Goal: Task Accomplishment & Management: Manage account settings

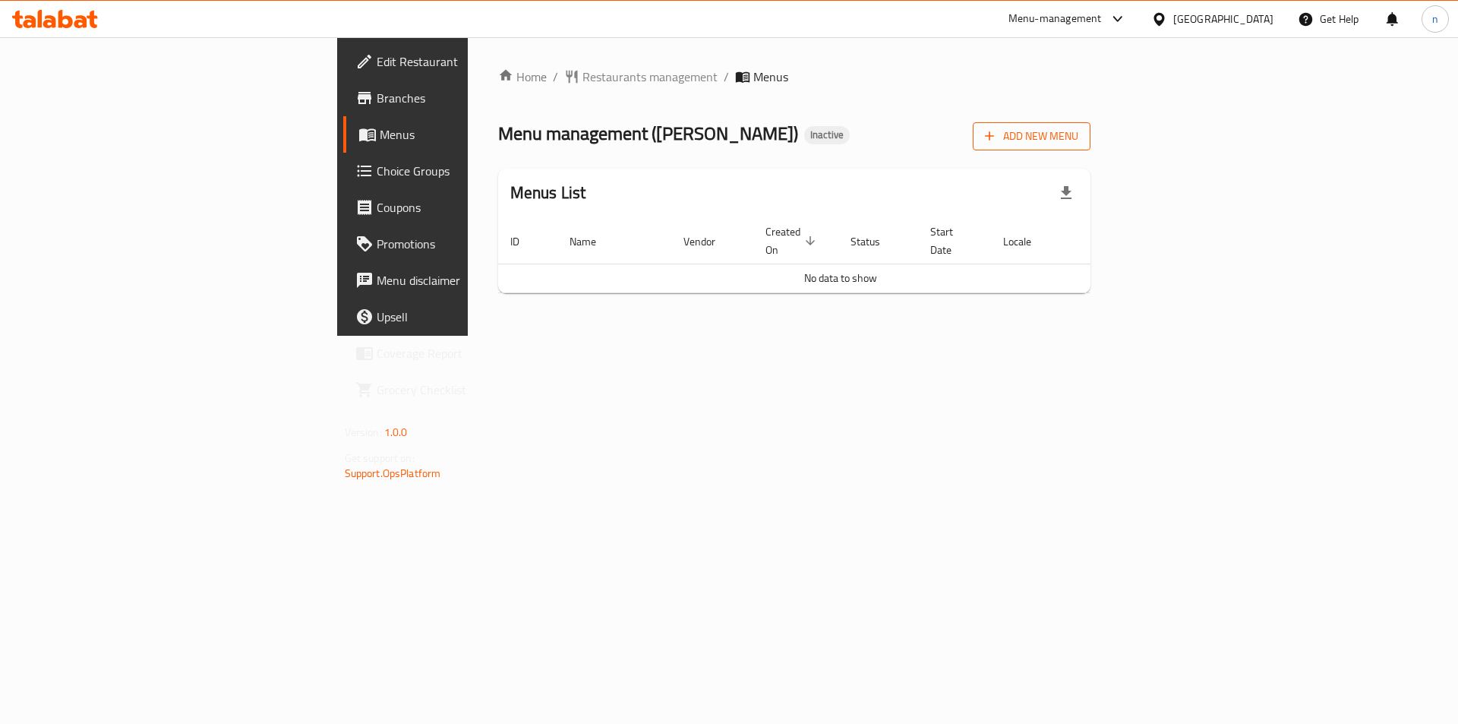
click at [1078, 130] on span "Add New Menu" at bounding box center [1031, 136] width 93 height 19
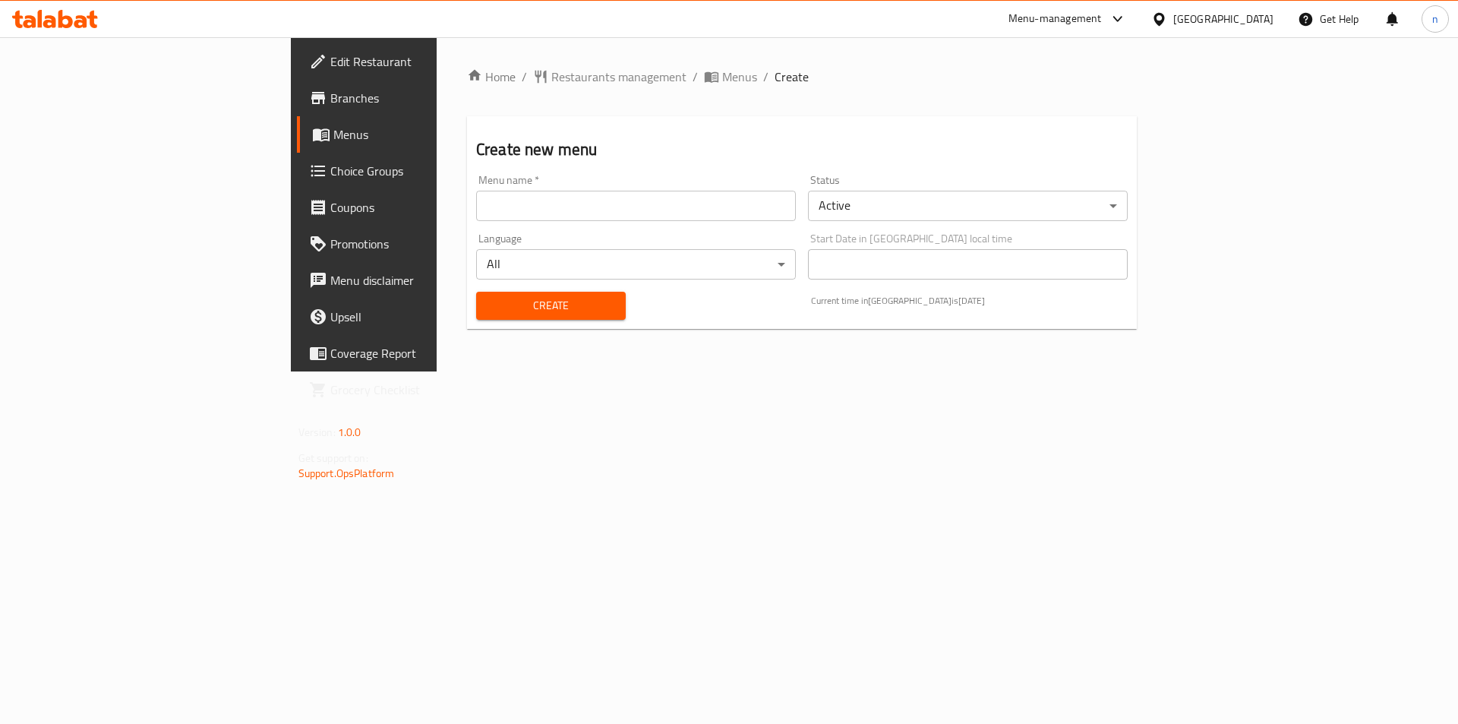
click at [662, 209] on input "text" at bounding box center [636, 206] width 320 height 30
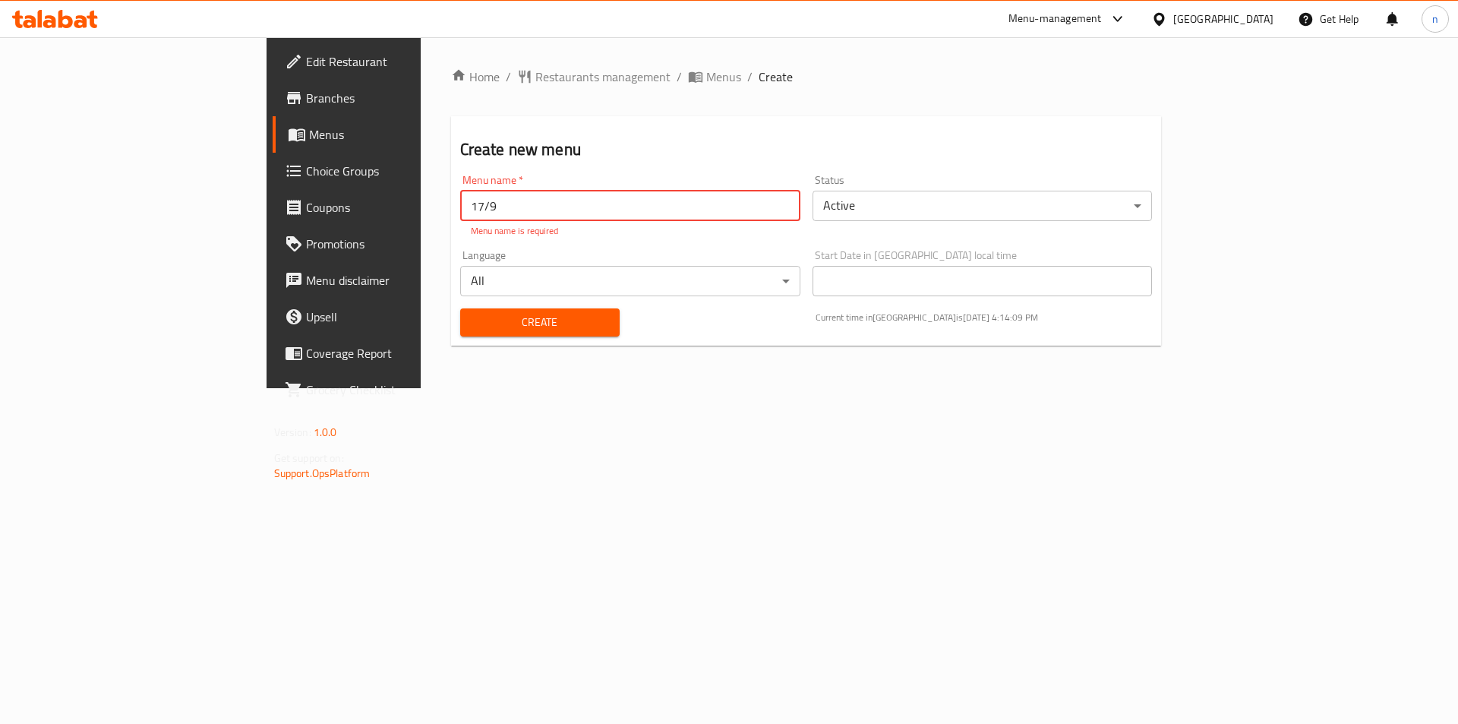
type input "17/9"
click at [460, 308] on button "Create" at bounding box center [539, 322] width 159 height 28
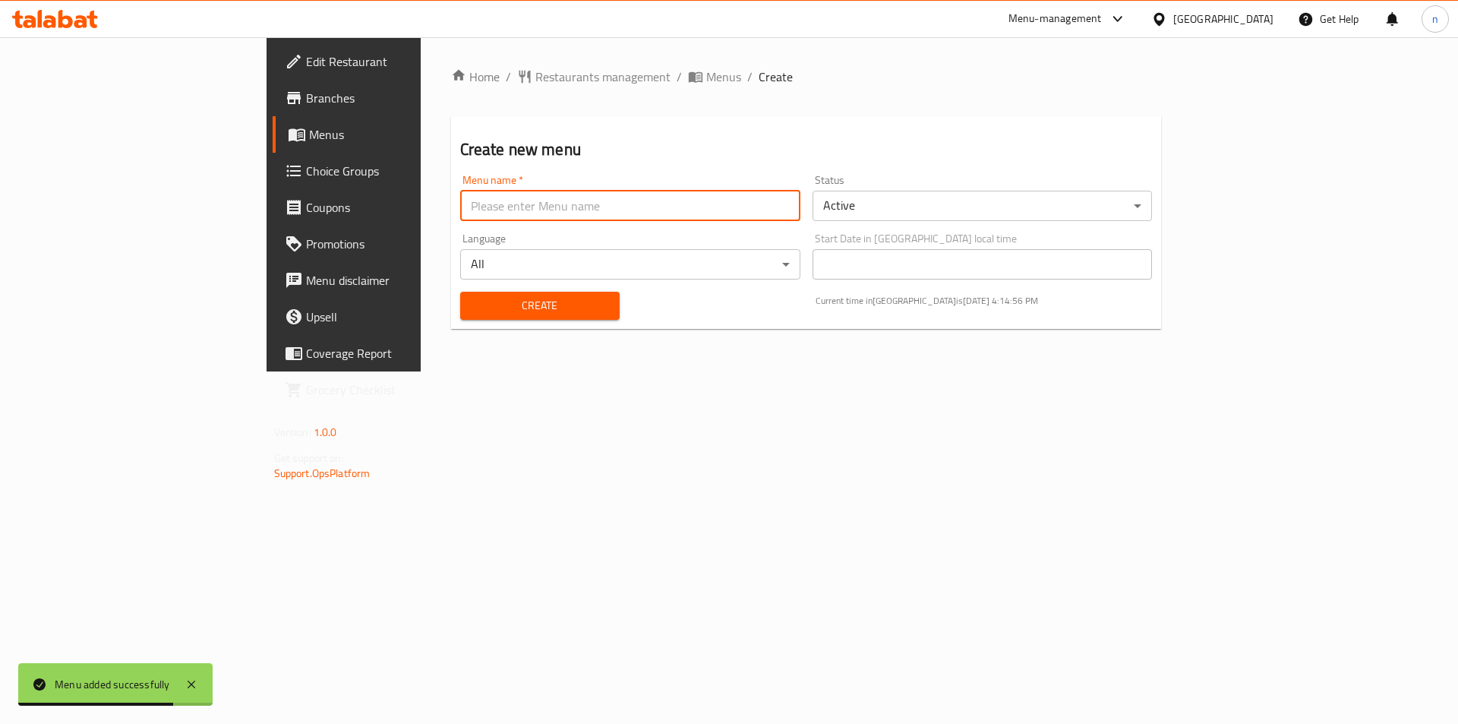
click at [309, 137] on span "Menus" at bounding box center [403, 134] width 189 height 18
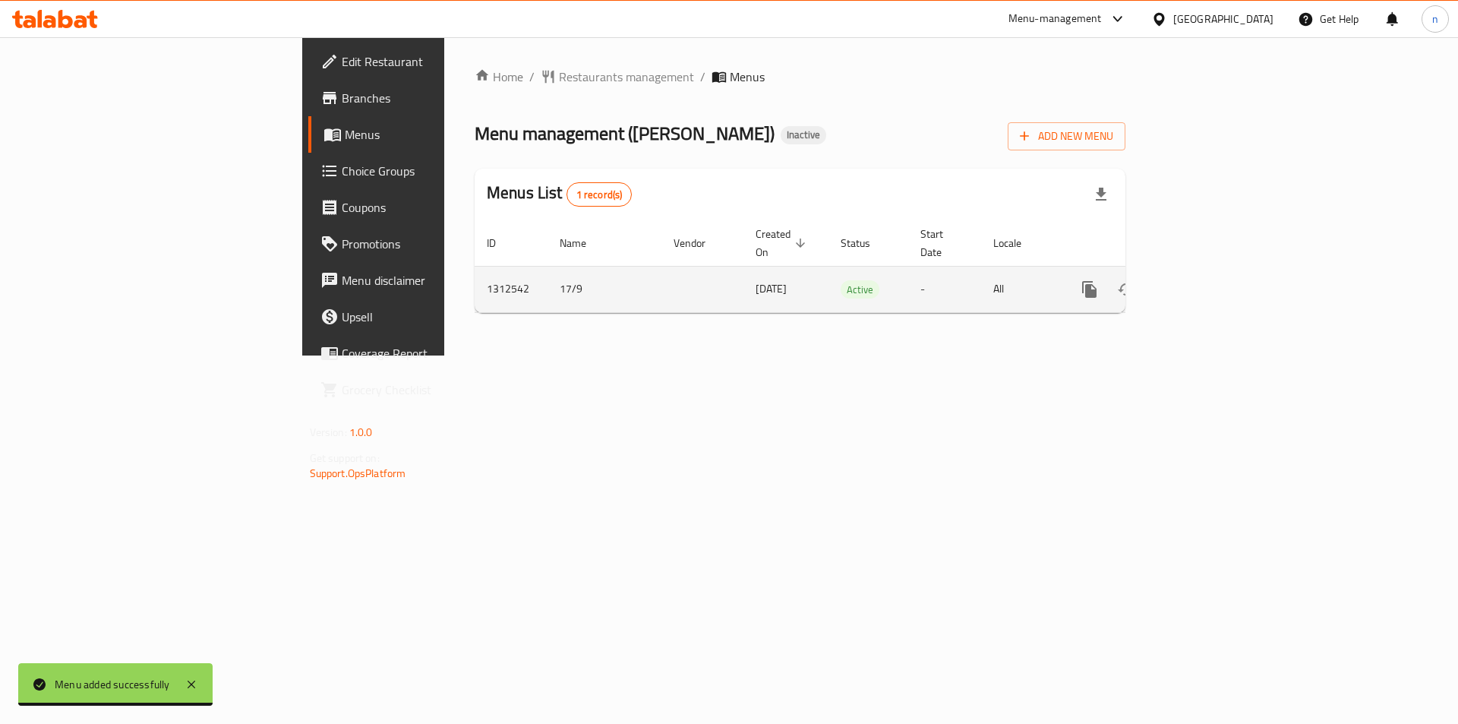
click at [1208, 281] on icon "enhanced table" at bounding box center [1199, 289] width 18 height 18
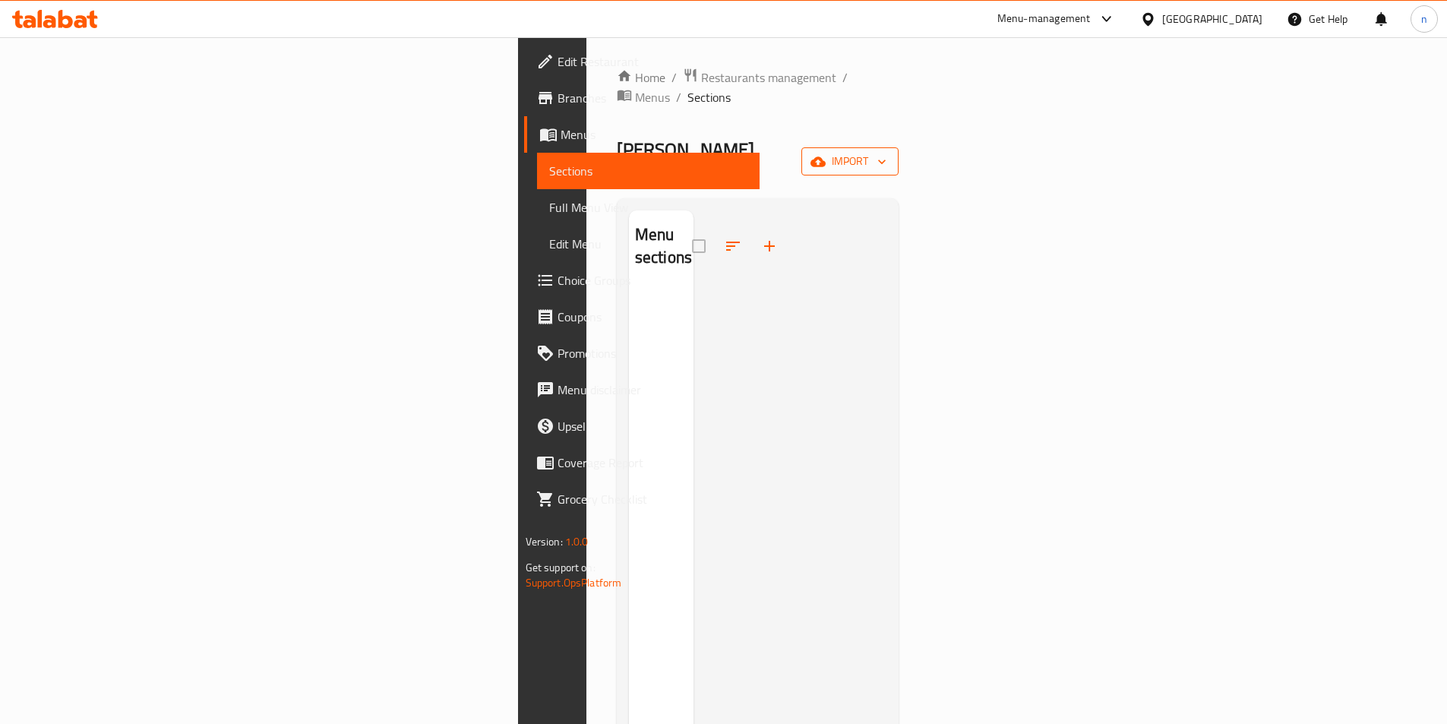
click at [886, 152] on span "import" at bounding box center [849, 161] width 73 height 19
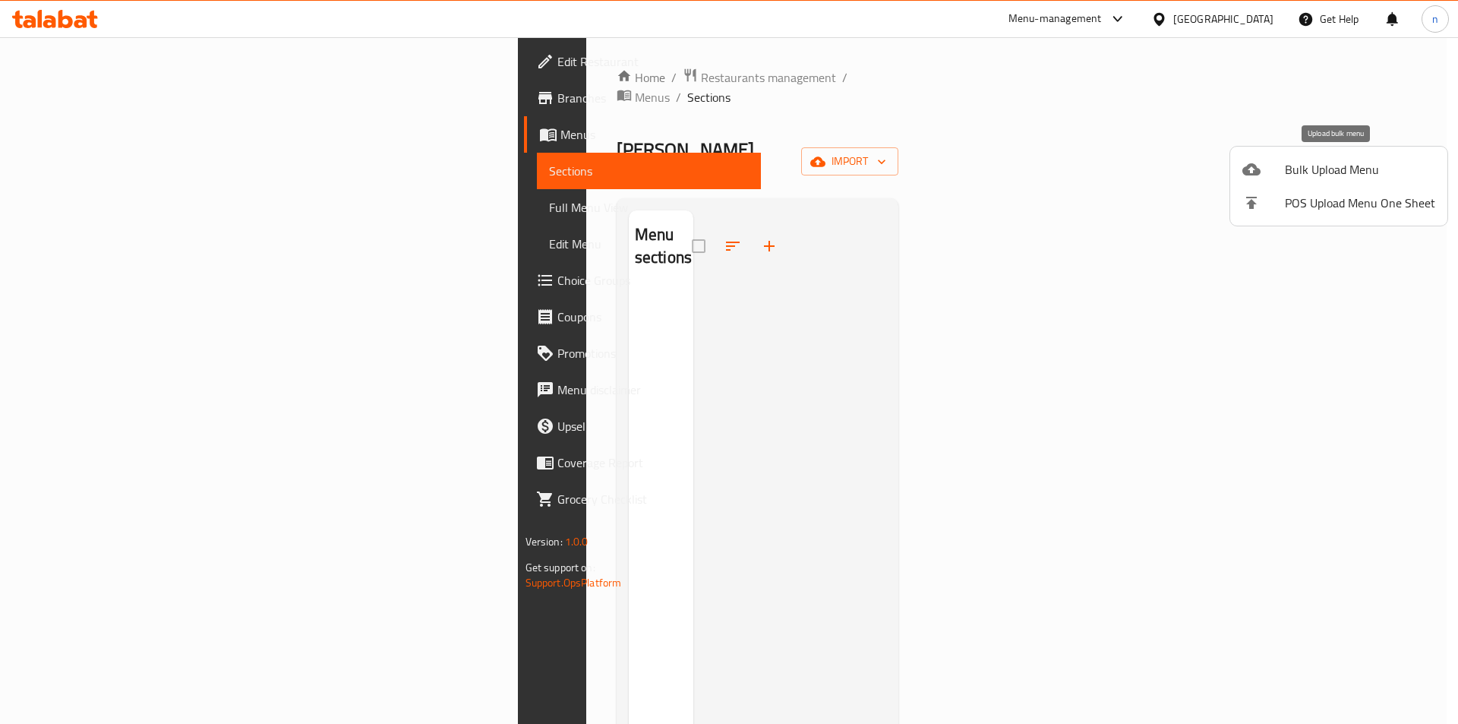
click at [1313, 161] on span "Bulk Upload Menu" at bounding box center [1360, 169] width 150 height 18
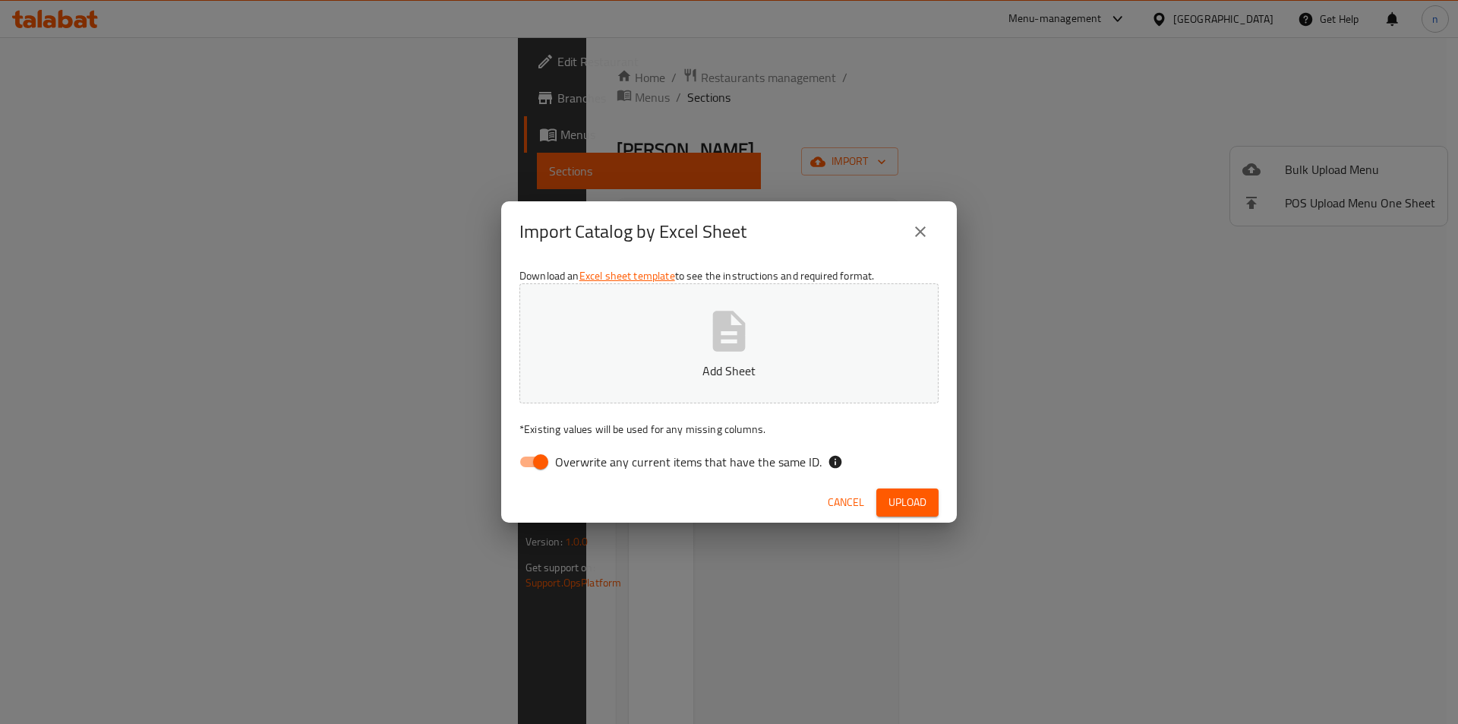
click at [524, 467] on input "Overwrite any current items that have the same ID." at bounding box center [540, 461] width 87 height 29
checkbox input "false"
click at [731, 316] on icon "button" at bounding box center [729, 331] width 49 height 49
click at [907, 503] on span "Upload" at bounding box center [908, 502] width 38 height 19
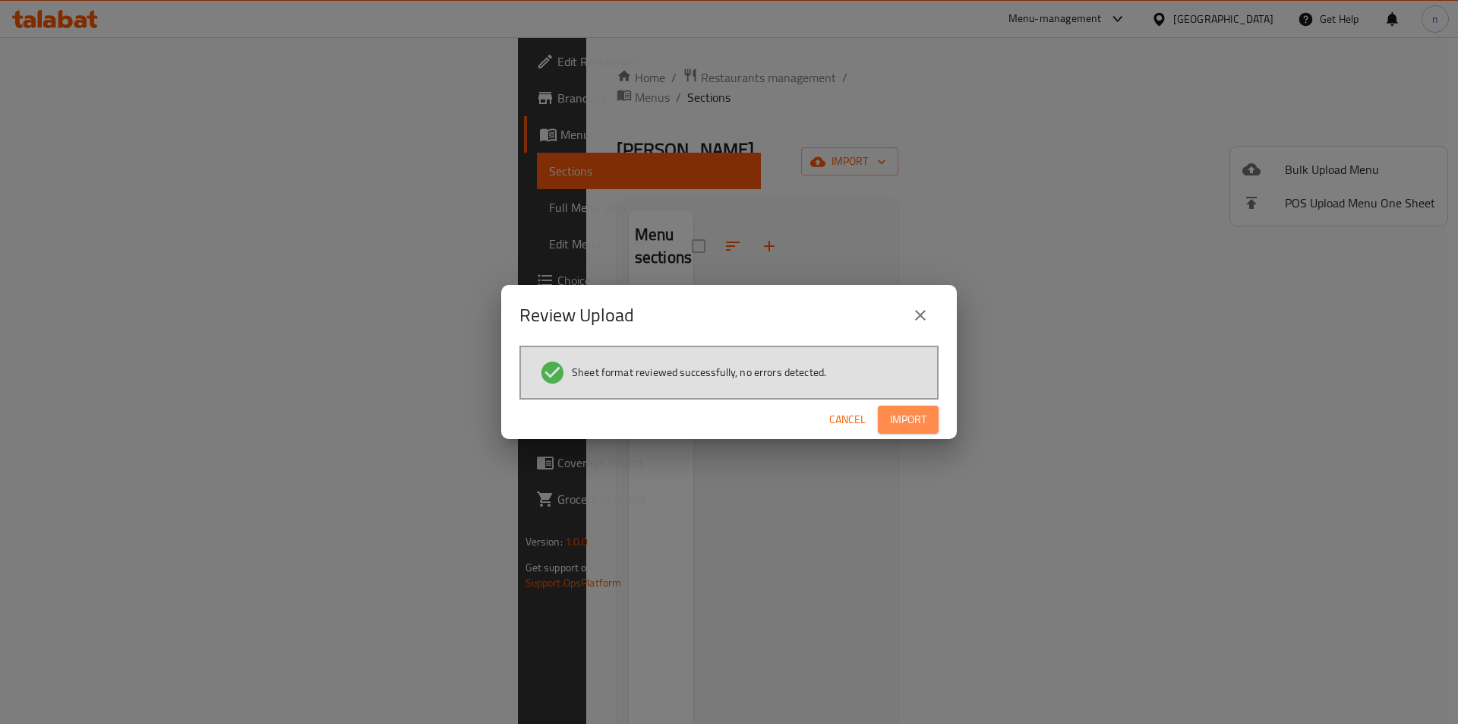
click at [914, 425] on span "Import" at bounding box center [908, 419] width 36 height 19
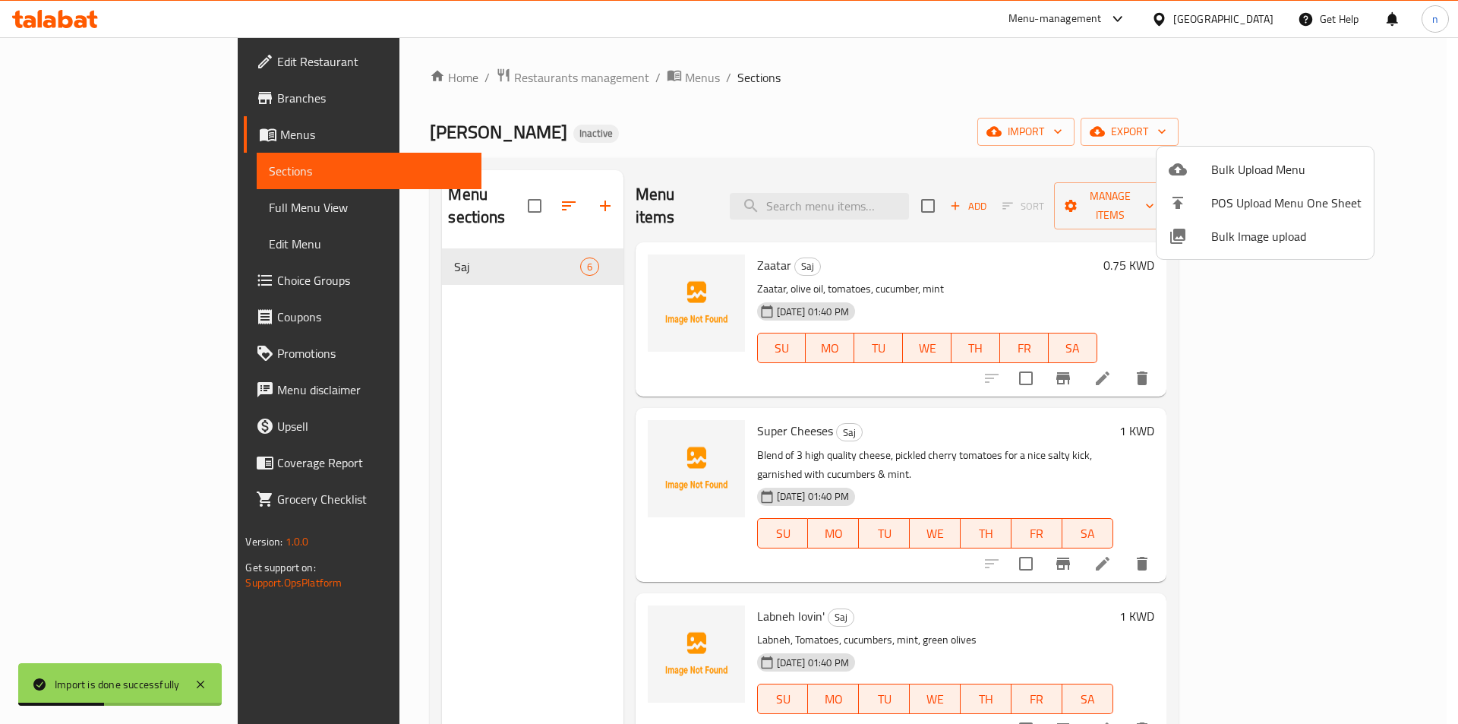
click at [56, 208] on div at bounding box center [729, 362] width 1458 height 724
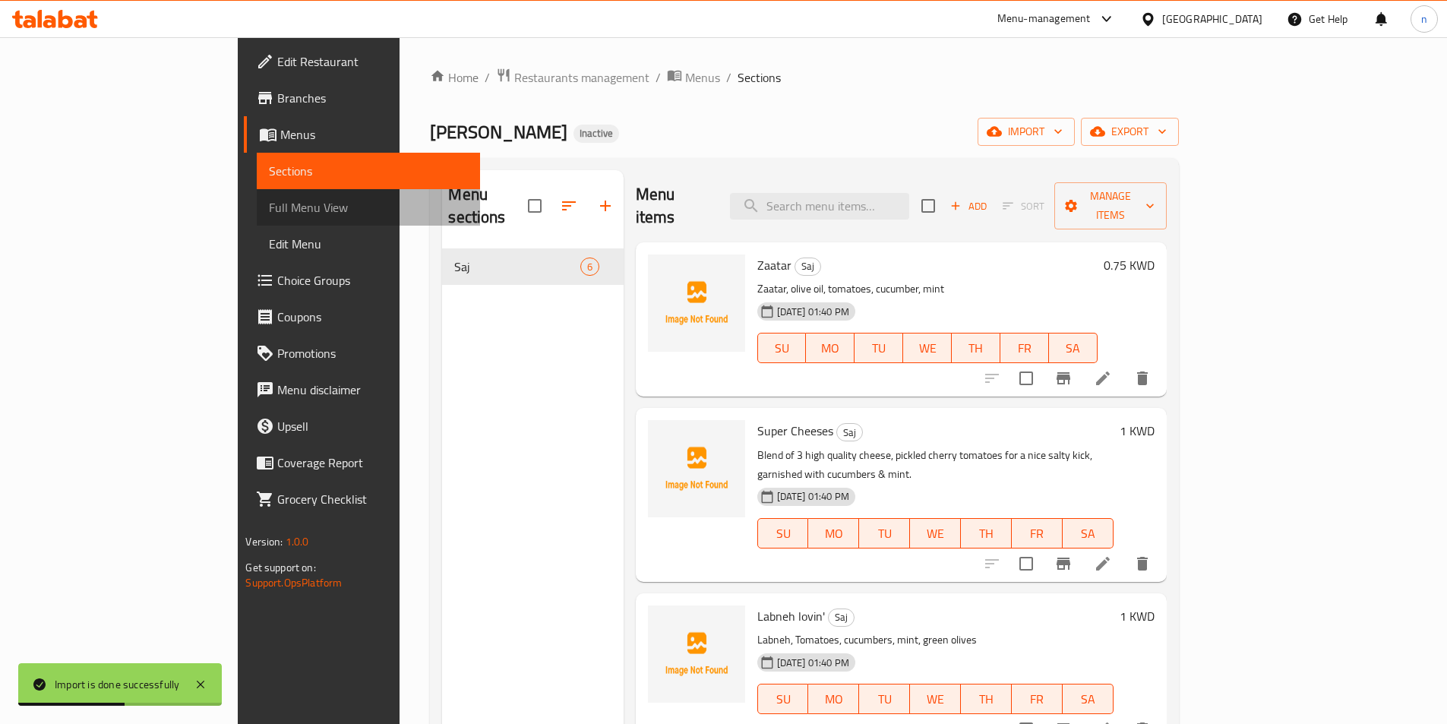
click at [269, 208] on span "Full Menu View" at bounding box center [368, 207] width 198 height 18
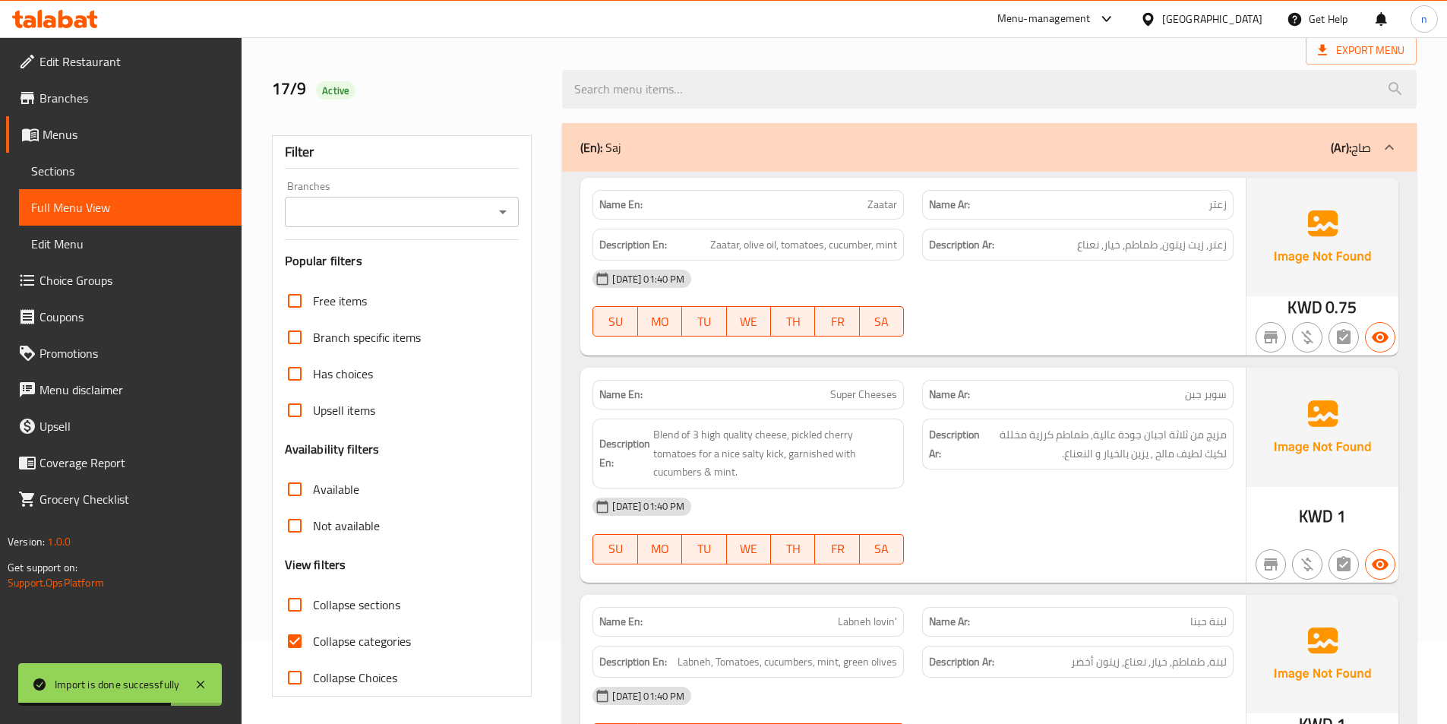
scroll to position [228, 0]
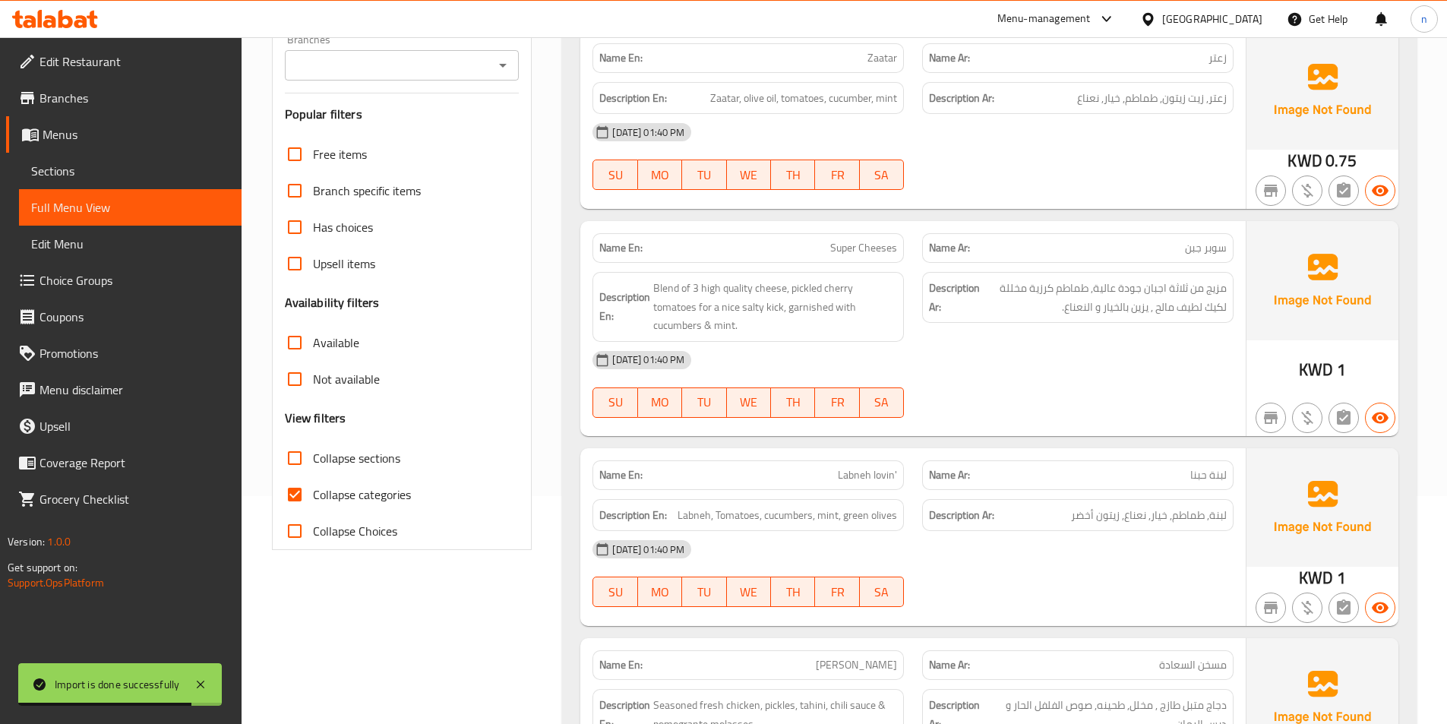
click at [305, 491] on input "Collapse categories" at bounding box center [294, 494] width 36 height 36
checkbox input "false"
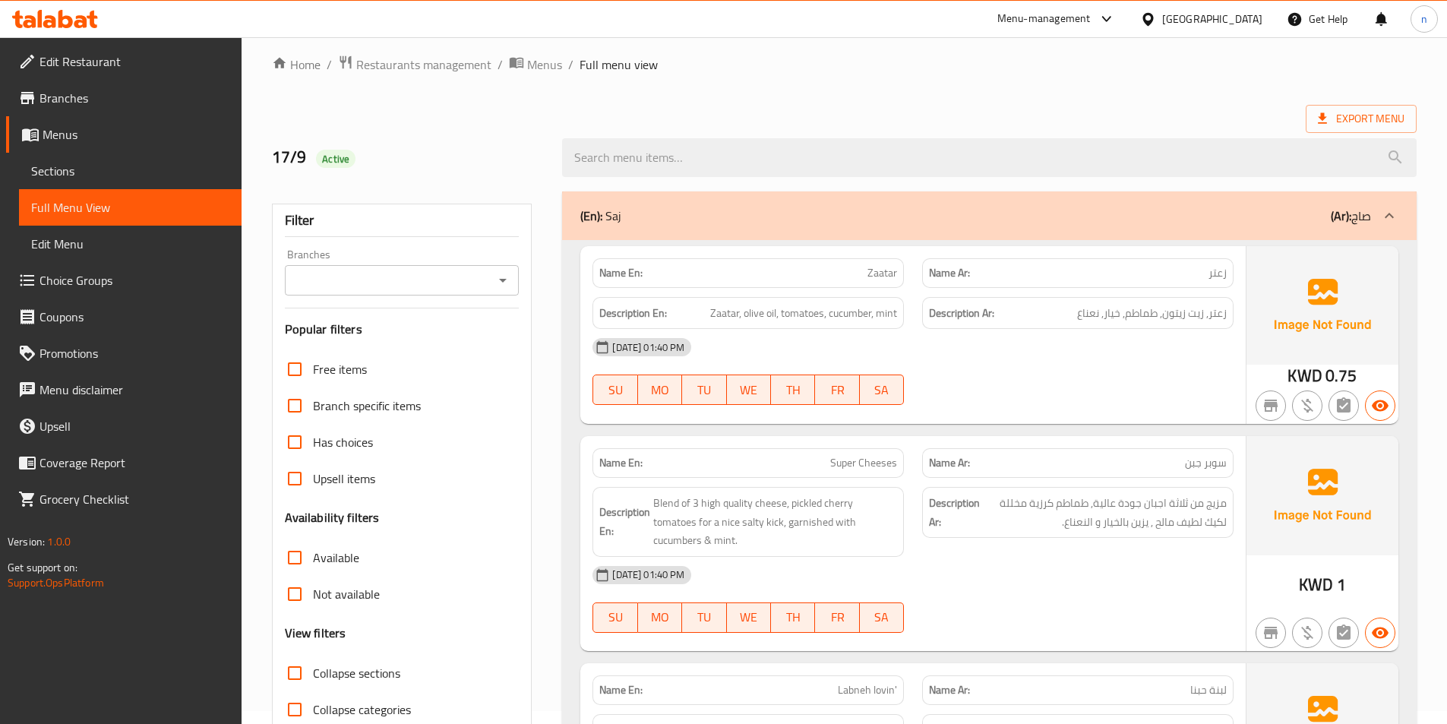
scroll to position [0, 0]
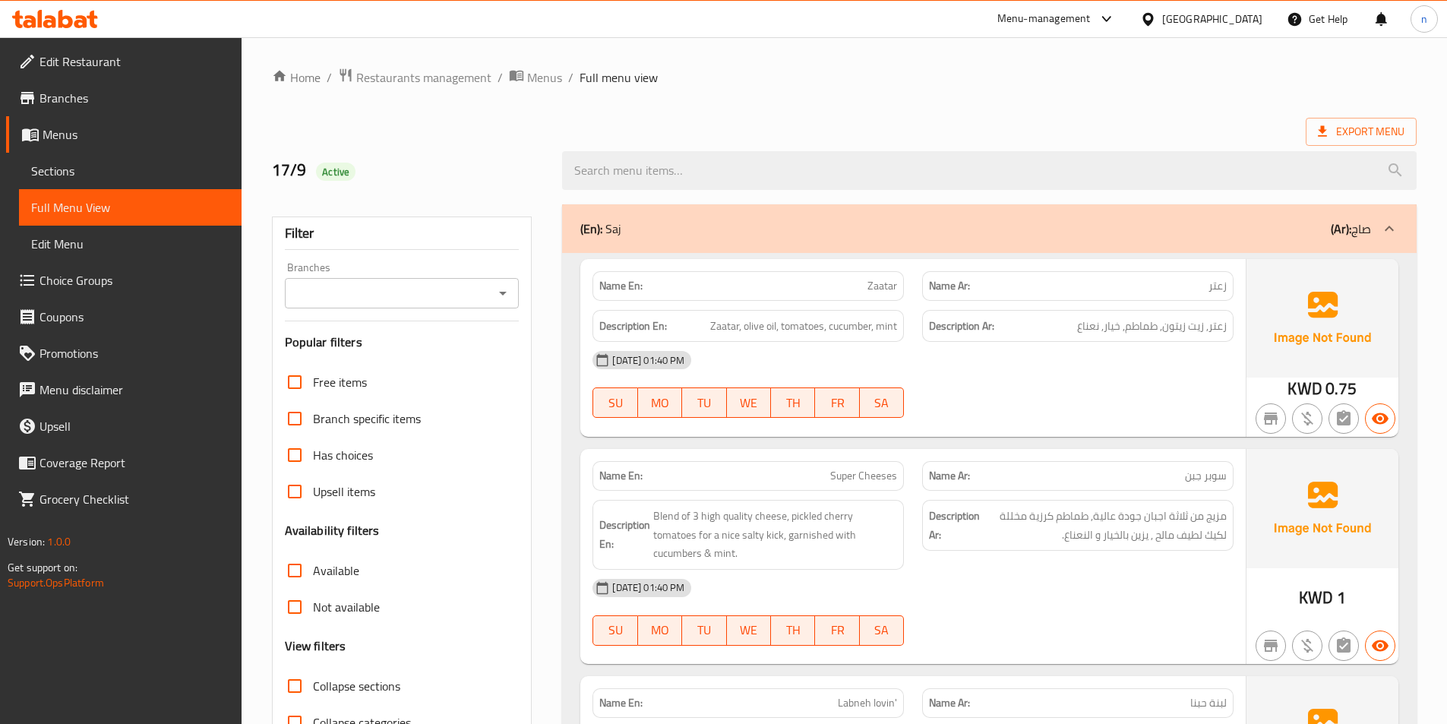
click at [103, 55] on span "Edit Restaurant" at bounding box center [134, 61] width 190 height 18
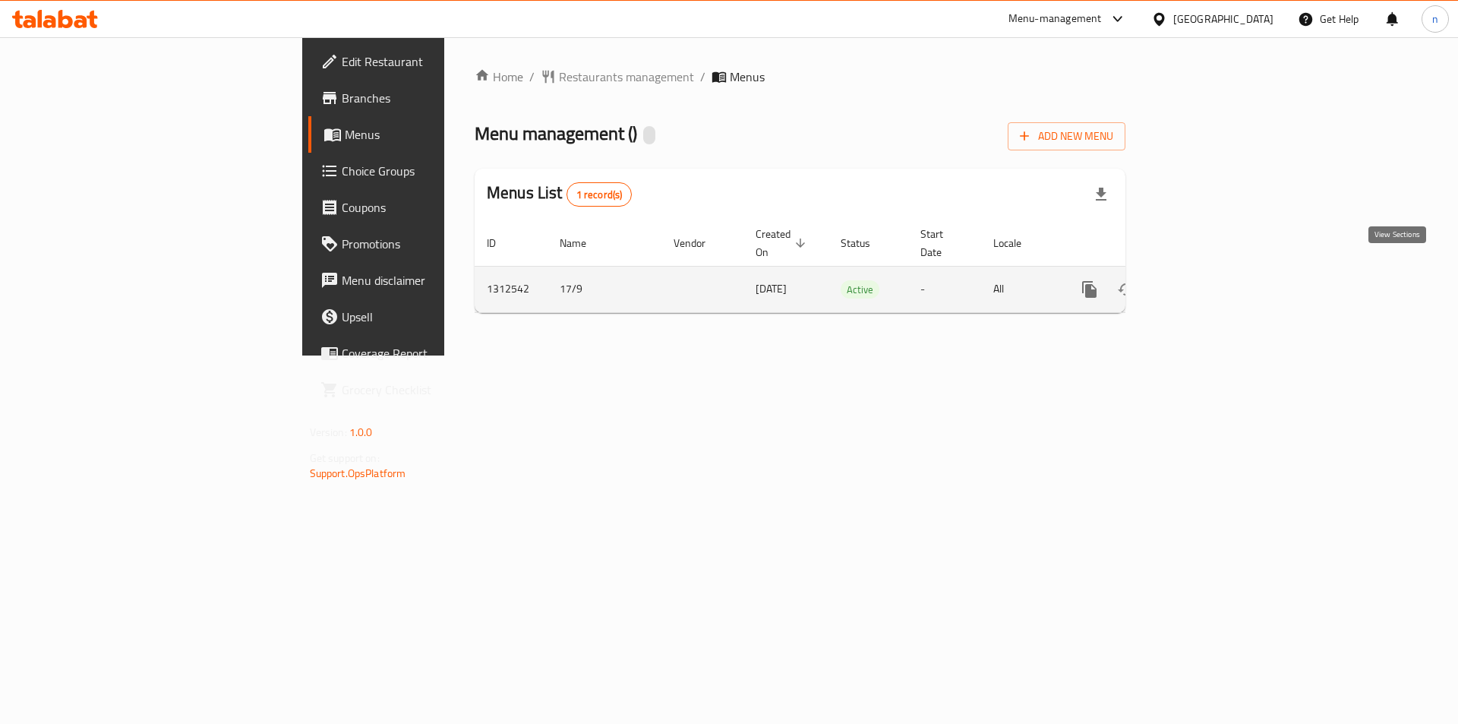
click at [1208, 280] on icon "enhanced table" at bounding box center [1199, 289] width 18 height 18
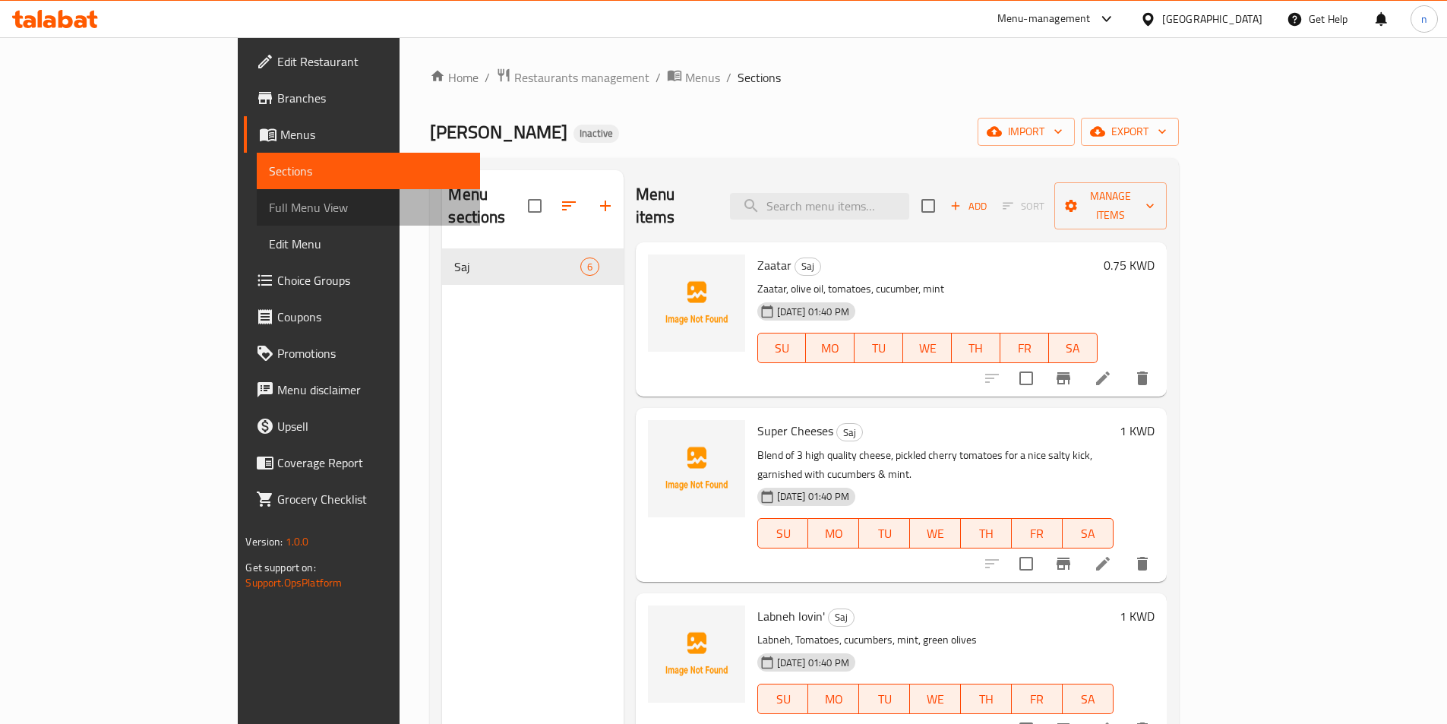
click at [269, 208] on span "Full Menu View" at bounding box center [368, 207] width 198 height 18
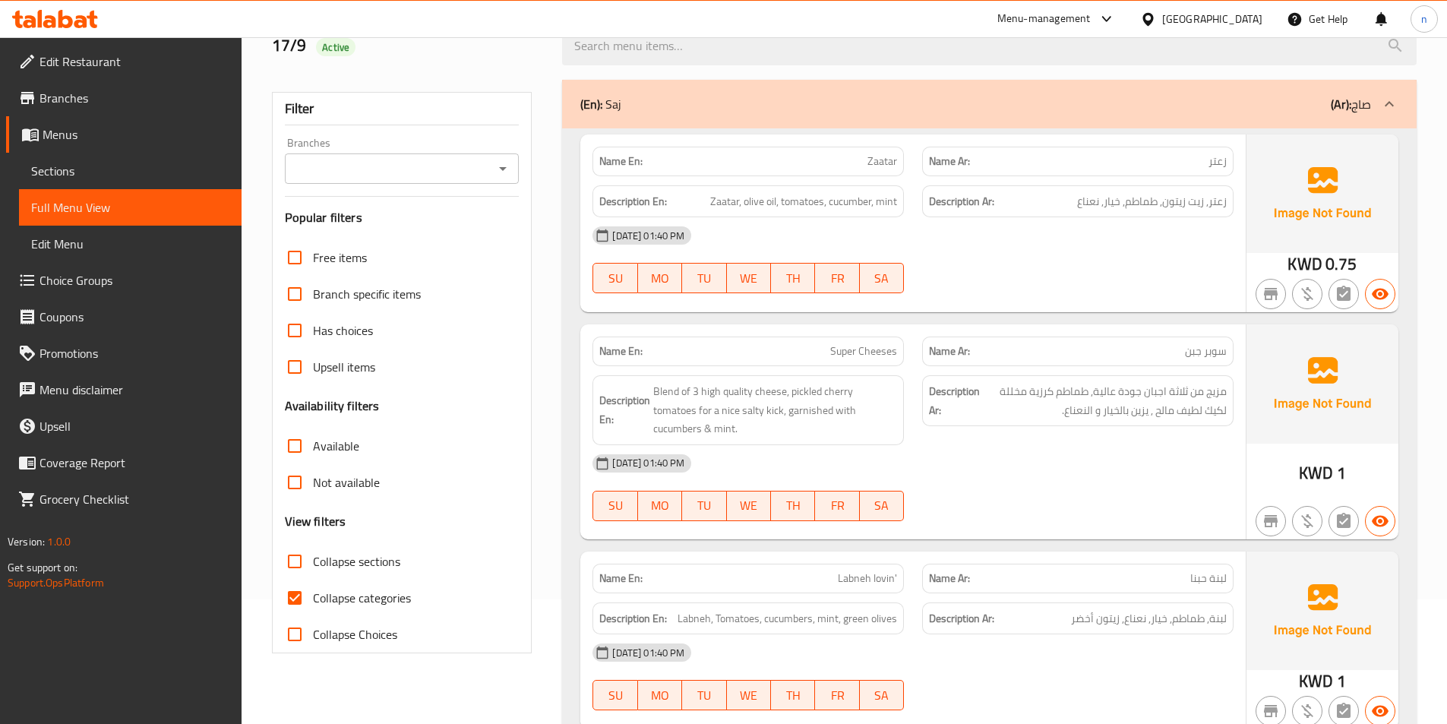
scroll to position [152, 0]
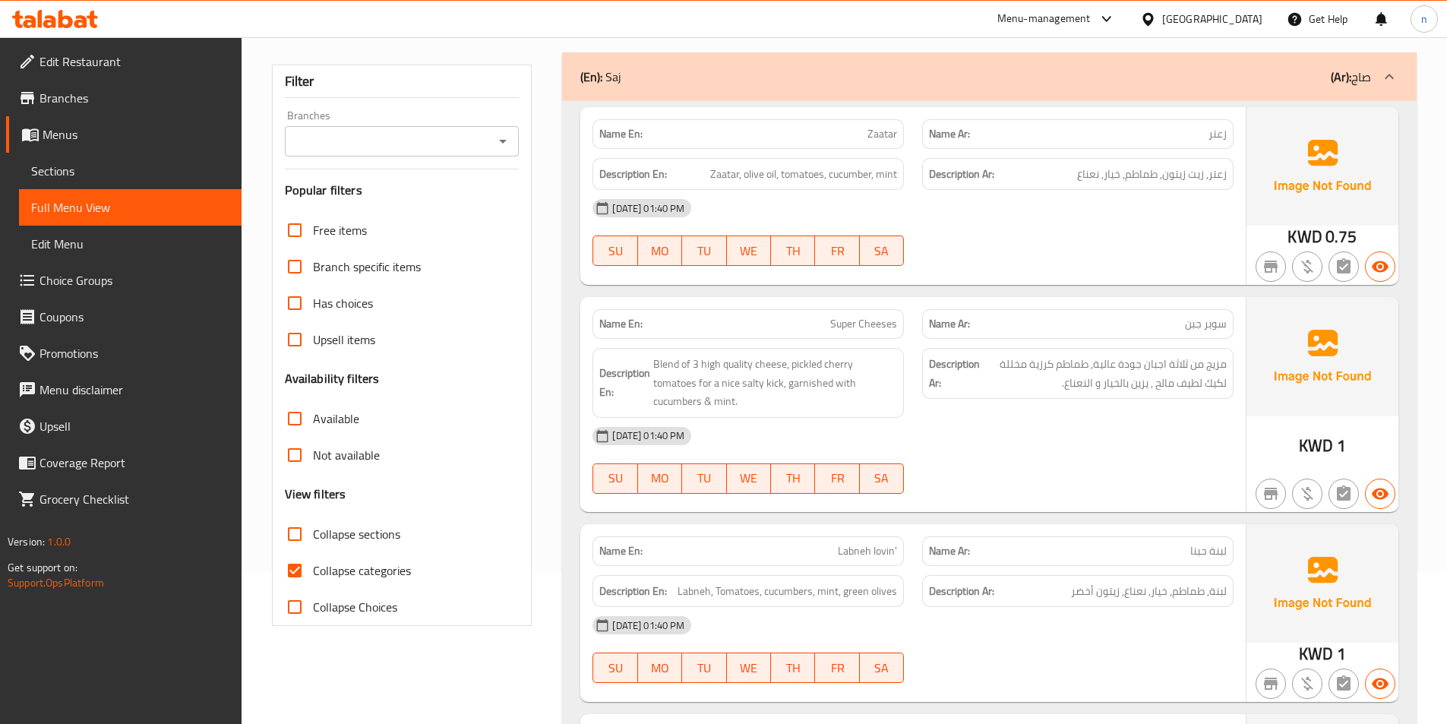
click at [288, 568] on input "Collapse categories" at bounding box center [294, 570] width 36 height 36
checkbox input "false"
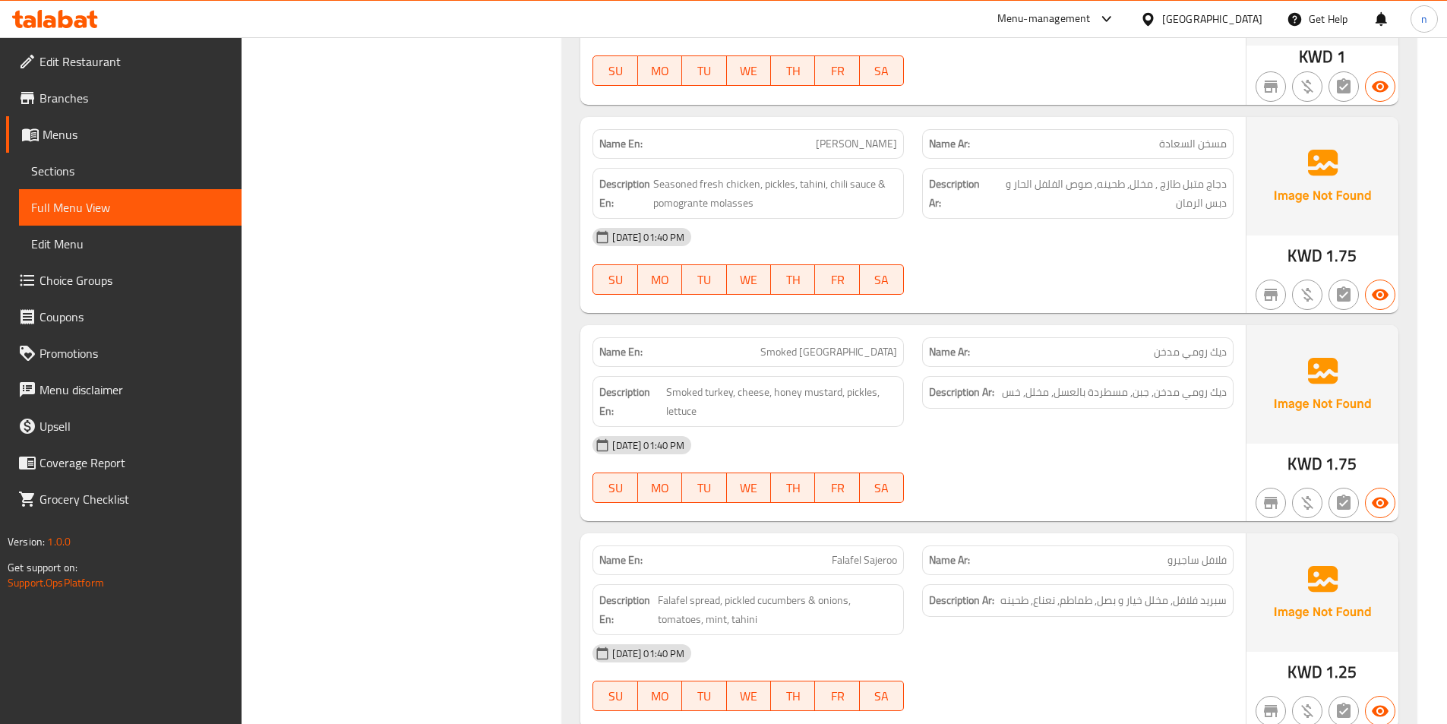
scroll to position [815, 0]
